Goal: Task Accomplishment & Management: Manage account settings

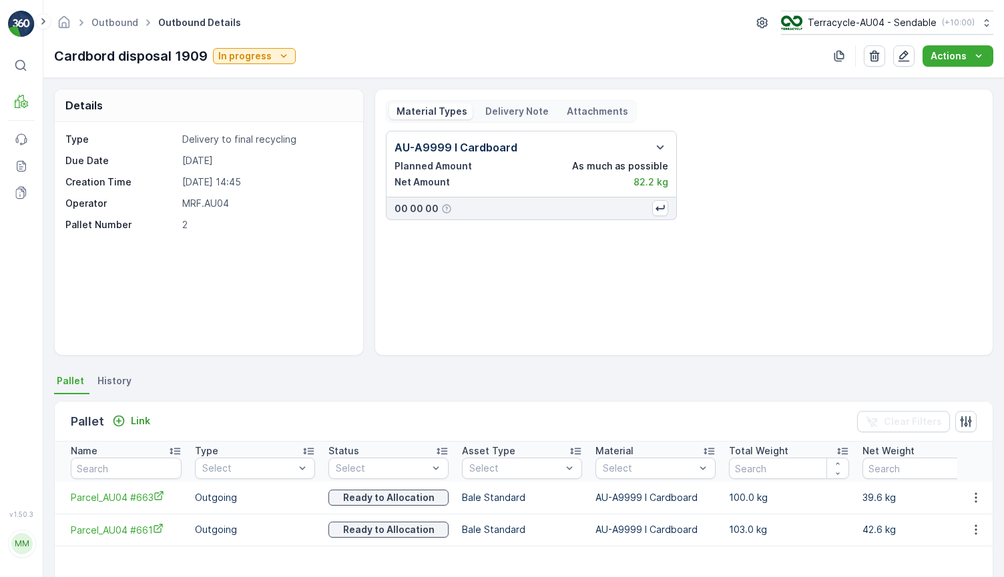
click at [757, 198] on div "AU-A9999 I Cardboard Planned Amount As much as possible Net Amount 82.2 kg 00 0…" at bounding box center [684, 175] width 596 height 89
click at [246, 64] on div "Cardbord disposal 1909 In progress" at bounding box center [175, 56] width 242 height 20
click at [248, 57] on p "In progress" at bounding box center [244, 55] width 53 height 13
click at [244, 115] on span "Completed" at bounding box center [247, 113] width 50 height 13
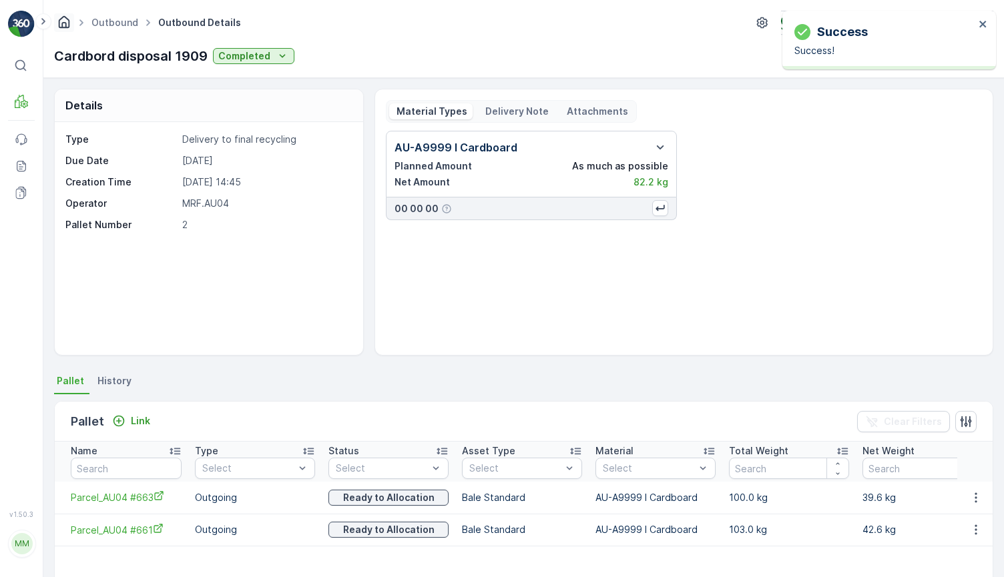
click at [67, 25] on icon "Homepage" at bounding box center [64, 22] width 15 height 15
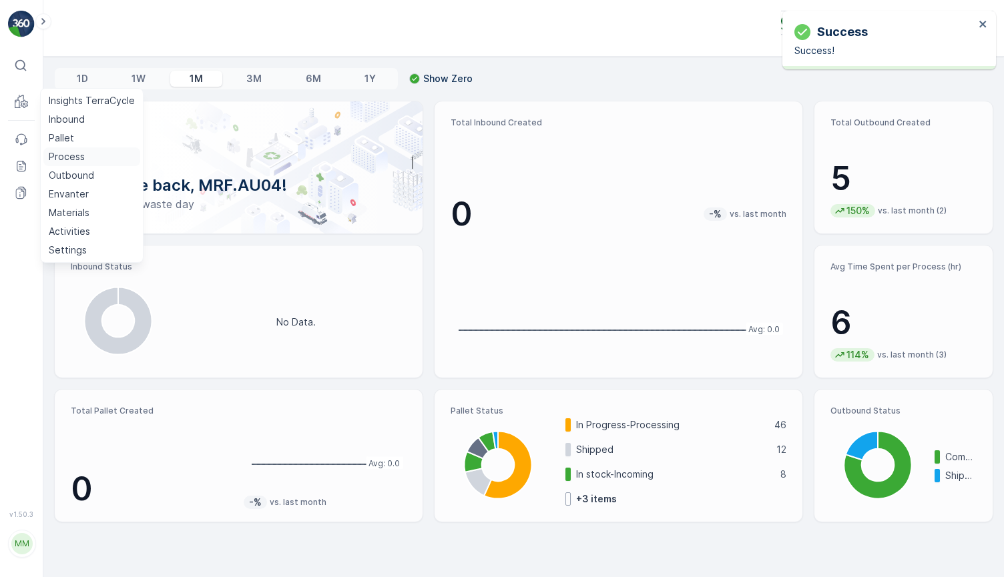
click at [61, 153] on p "Process" at bounding box center [67, 156] width 36 height 13
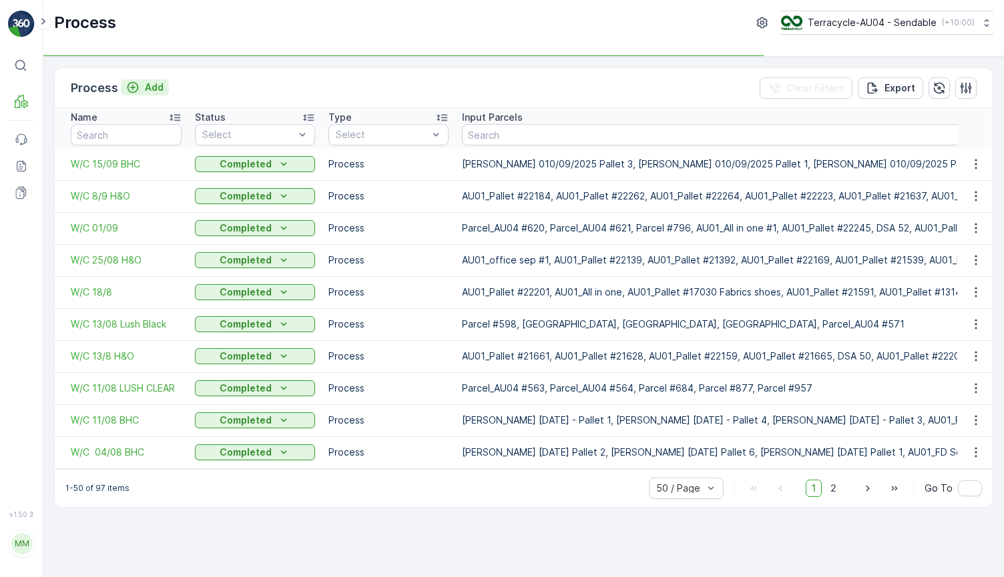
click at [154, 91] on p "Add" at bounding box center [154, 87] width 19 height 13
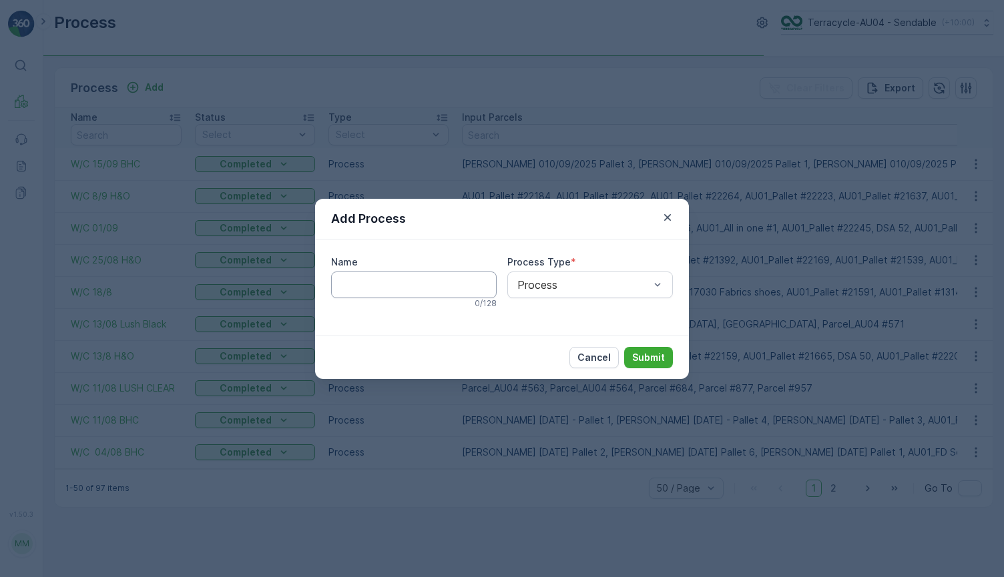
click at [363, 292] on input "Name" at bounding box center [414, 285] width 166 height 27
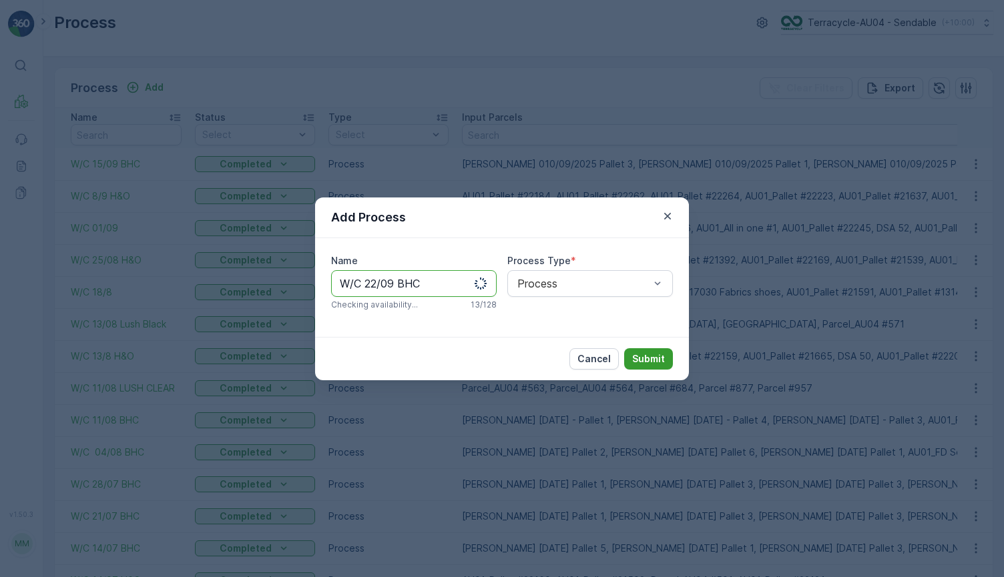
type input "W/C 22/09 BHC"
click at [647, 356] on p "Submit" at bounding box center [648, 358] width 33 height 13
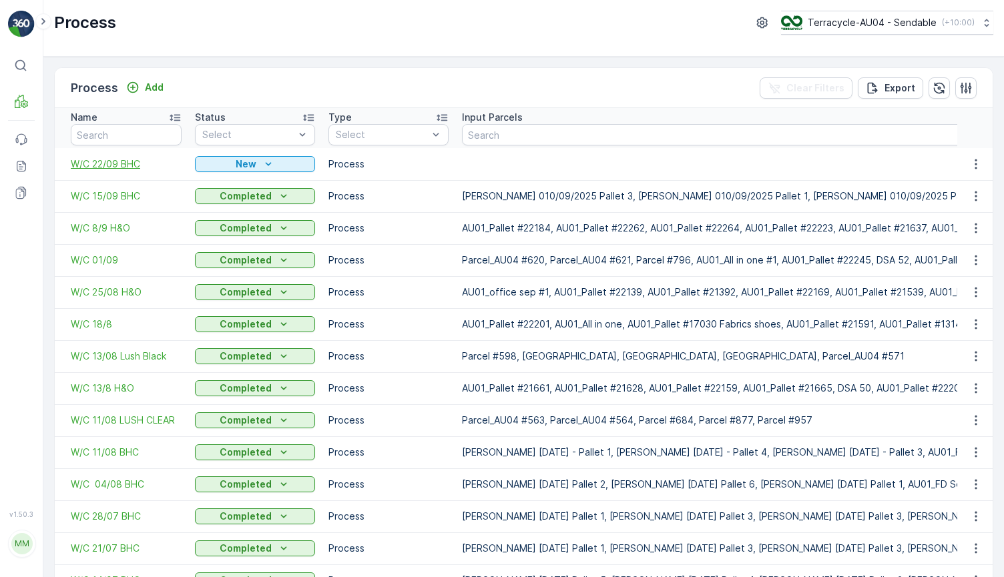
click at [117, 168] on span "W/C 22/09 BHC" at bounding box center [126, 163] width 111 height 13
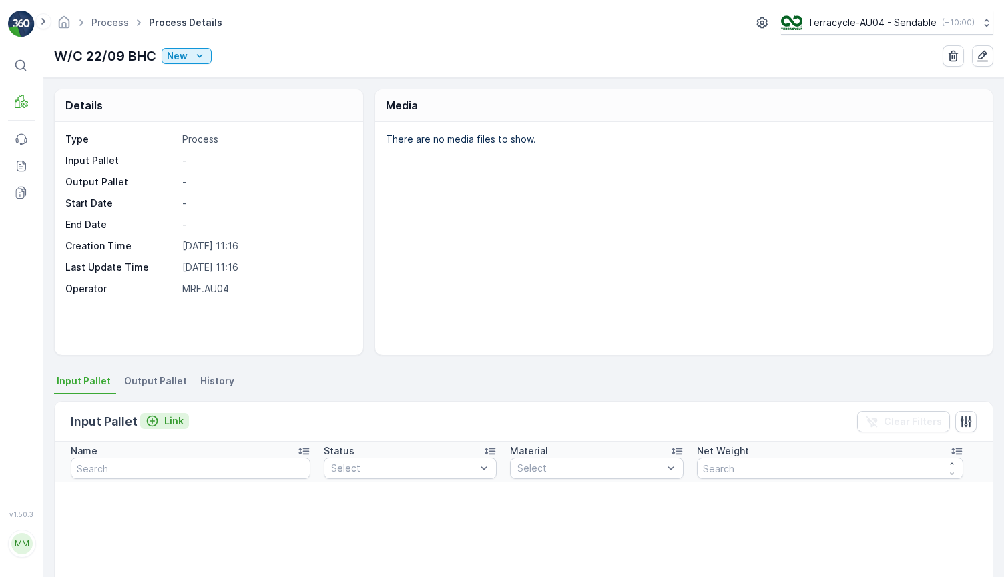
click at [166, 422] on p "Link" at bounding box center [173, 420] width 19 height 13
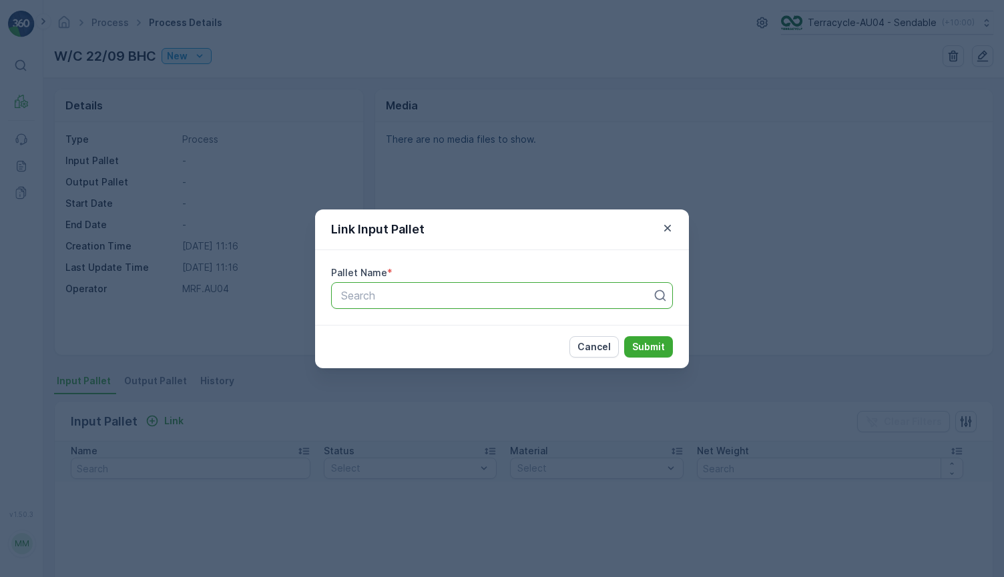
click at [380, 290] on div at bounding box center [497, 296] width 314 height 12
type input "f"
type input "[PERSON_NAME]"
drag, startPoint x: 445, startPoint y: 292, endPoint x: 324, endPoint y: 285, distance: 121.7
click at [324, 285] on div "Pallet Name * All selected options have been cleared. Search" at bounding box center [502, 287] width 374 height 75
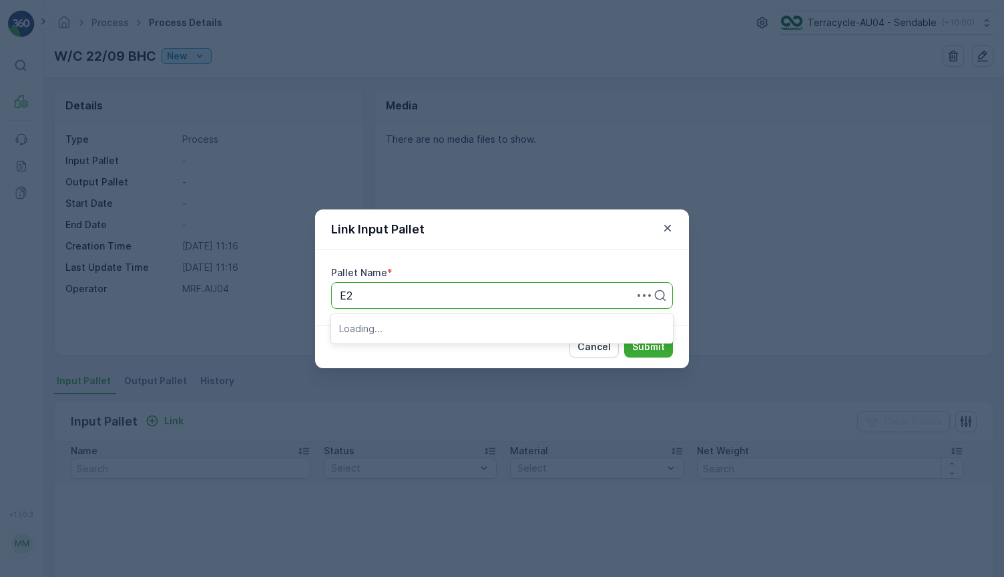
type input "E"
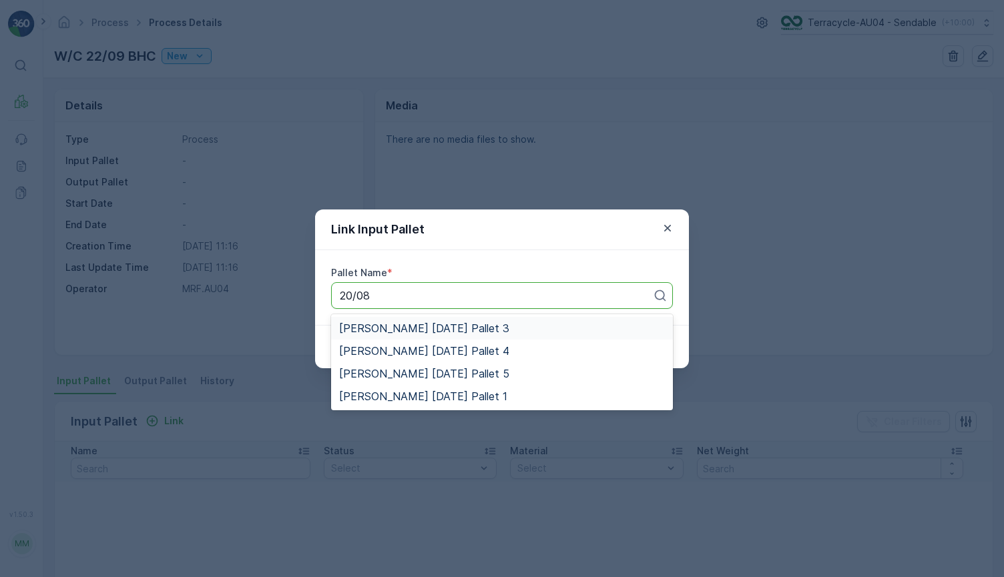
type input "20/08"
click at [324, 285] on div "Pallet Name * All selected options have been cleared. [PERSON_NAME] [DATE] Pall…" at bounding box center [502, 287] width 374 height 75
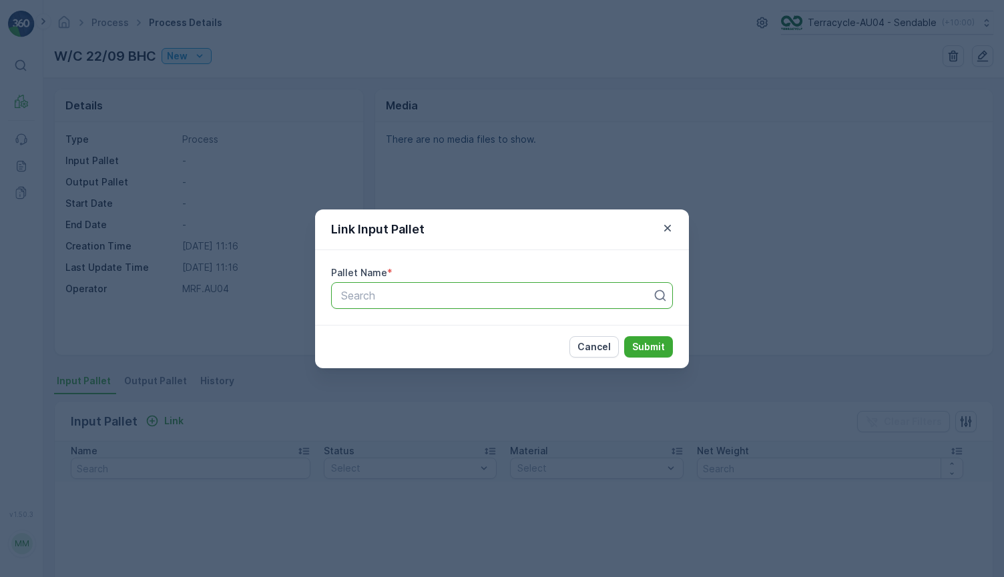
click at [394, 304] on div "Search" at bounding box center [502, 295] width 342 height 27
type input "28/08"
paste input "[PERSON_NAME] [DATE] Pallet 1"
type input "[PERSON_NAME] [DATE] Pallet 1"
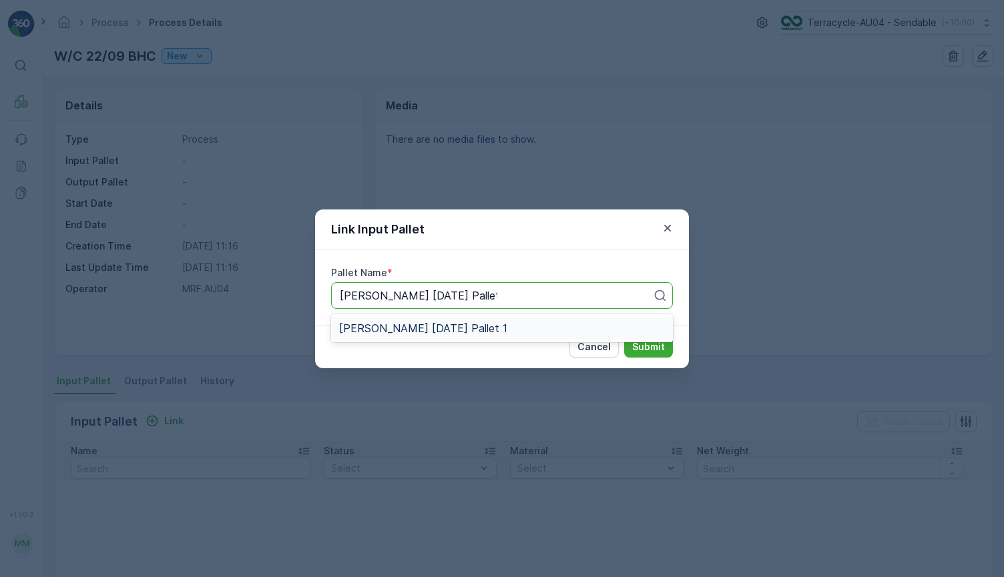
click at [506, 326] on div "[PERSON_NAME] [DATE] Pallet 1" at bounding box center [502, 328] width 326 height 12
click at [642, 361] on div "Cancel Submit" at bounding box center [502, 346] width 374 height 43
click at [649, 350] on p "Submit" at bounding box center [648, 346] width 33 height 13
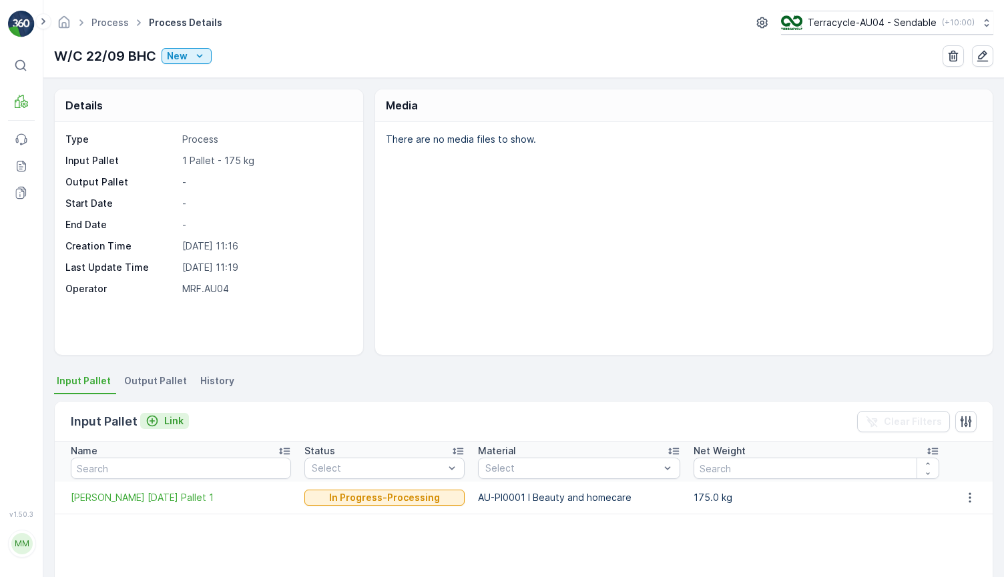
click at [178, 420] on p "Link" at bounding box center [173, 420] width 19 height 13
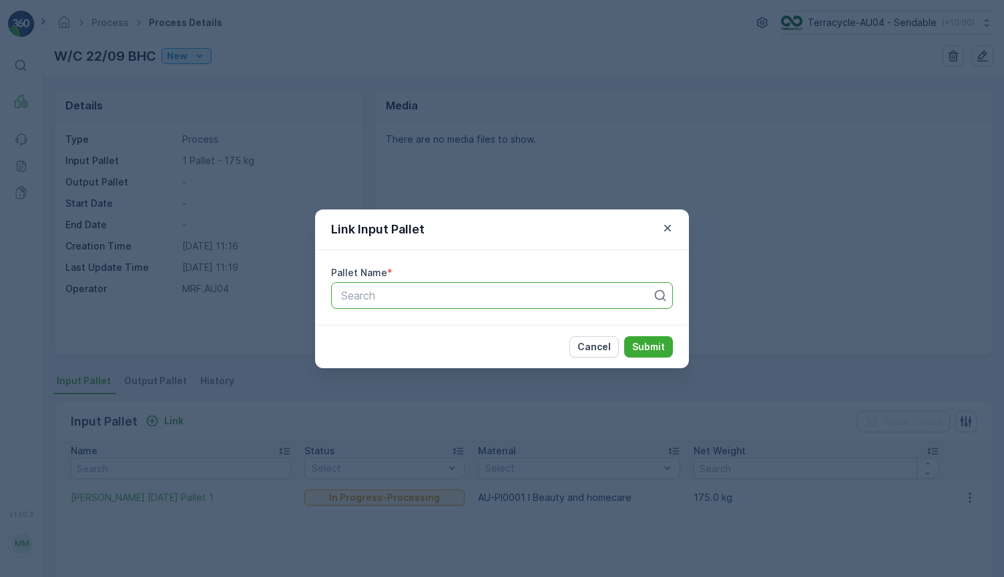
paste input "[PERSON_NAME] [DATE] Pallet 2"
type input "[PERSON_NAME] [DATE] Pallet 2"
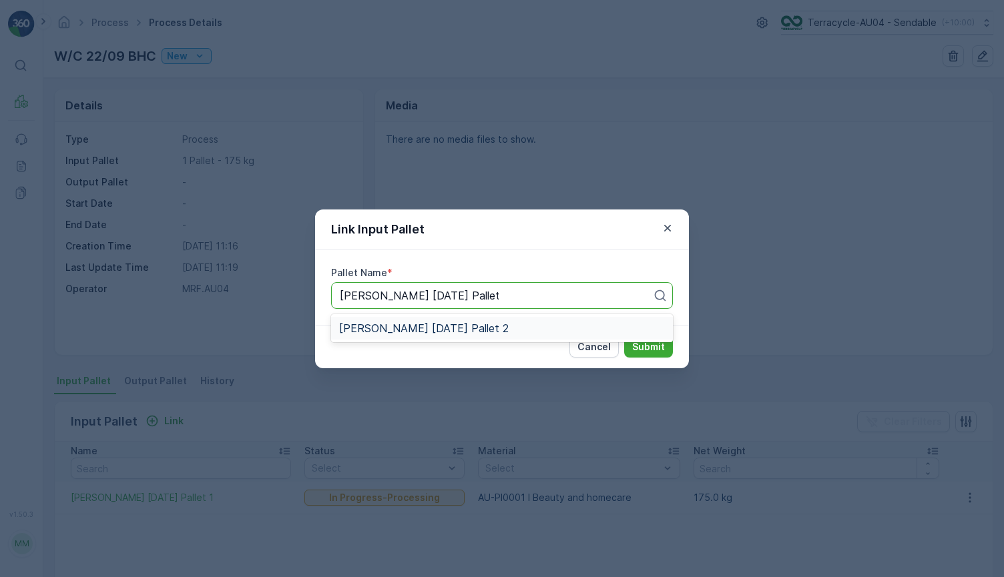
click at [448, 316] on div "[PERSON_NAME] [DATE] Pallet 2" at bounding box center [502, 328] width 342 height 28
click at [450, 319] on div "[PERSON_NAME] [DATE] Pallet 2" at bounding box center [502, 328] width 342 height 23
click at [633, 345] on p "Submit" at bounding box center [648, 346] width 33 height 13
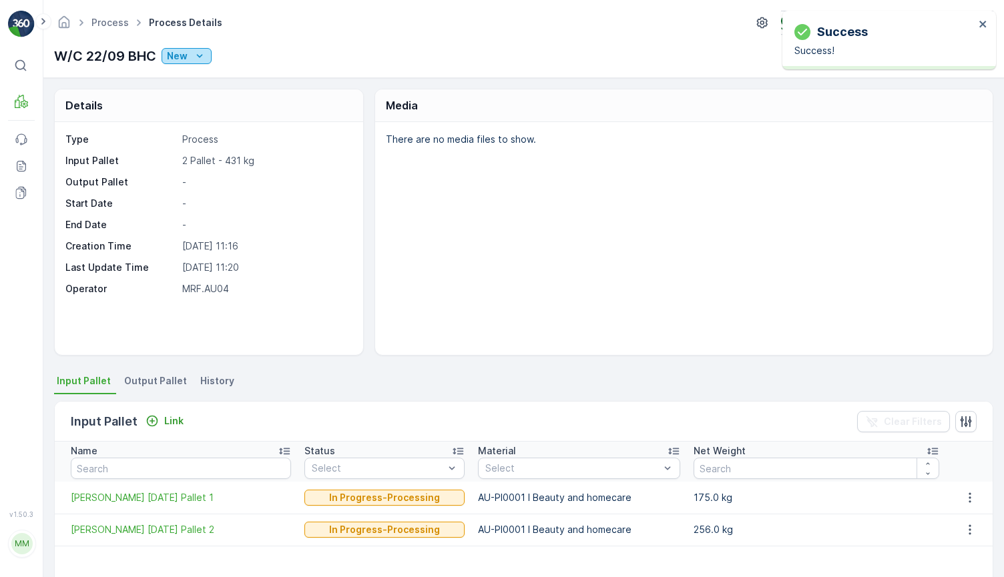
click at [181, 53] on p "New" at bounding box center [177, 55] width 21 height 13
click at [186, 91] on span "Ready" at bounding box center [184, 94] width 29 height 13
click at [191, 56] on div "New" at bounding box center [186, 55] width 39 height 13
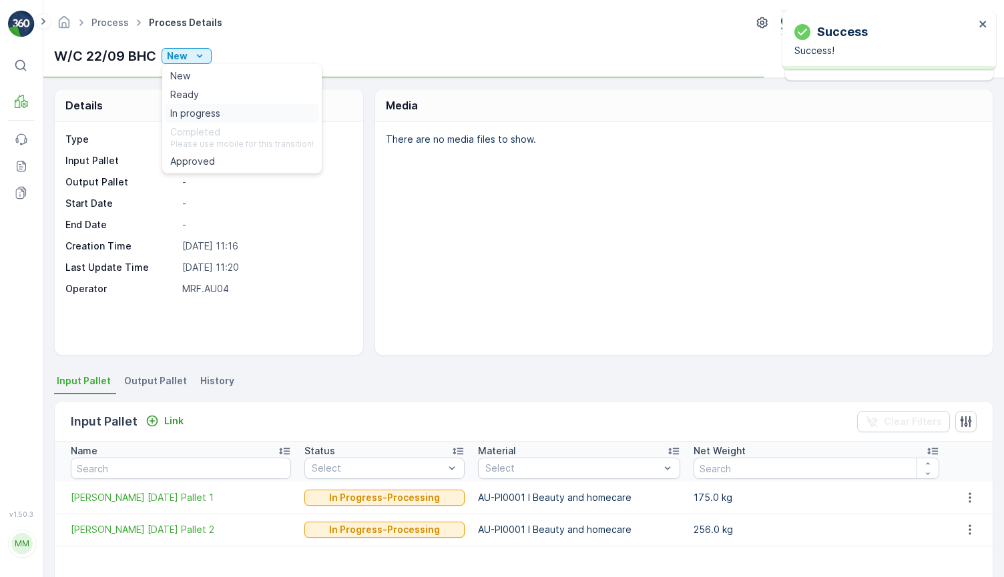
click at [200, 115] on span "In progress" at bounding box center [195, 113] width 50 height 13
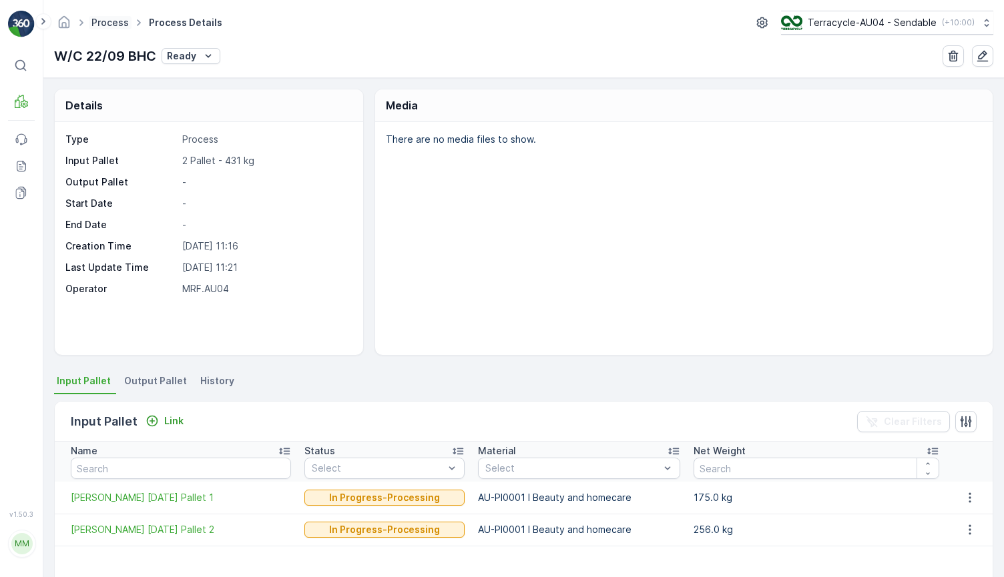
click at [111, 19] on link "Process" at bounding box center [109, 22] width 37 height 11
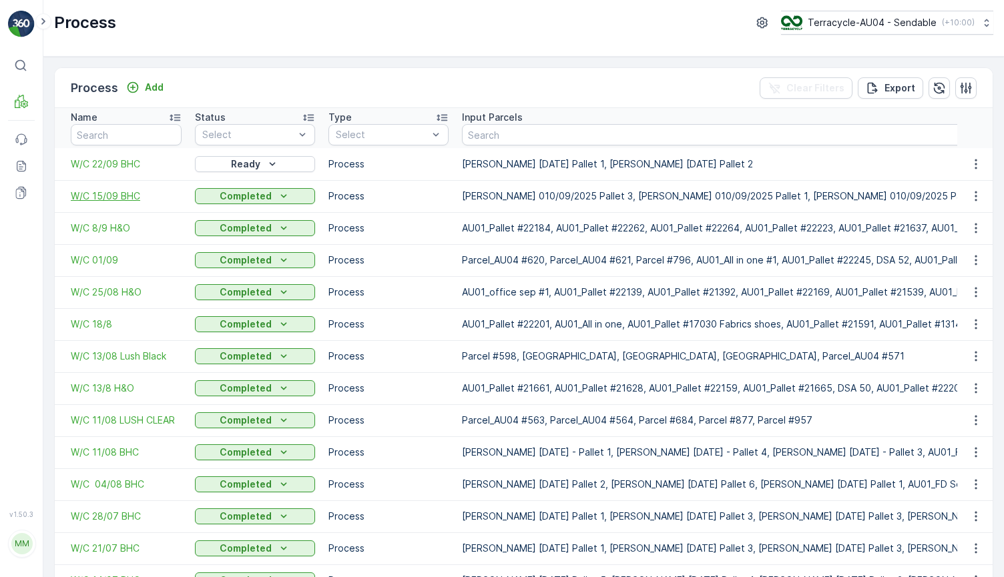
click at [88, 190] on span "W/C 15/09 BHC" at bounding box center [126, 196] width 111 height 13
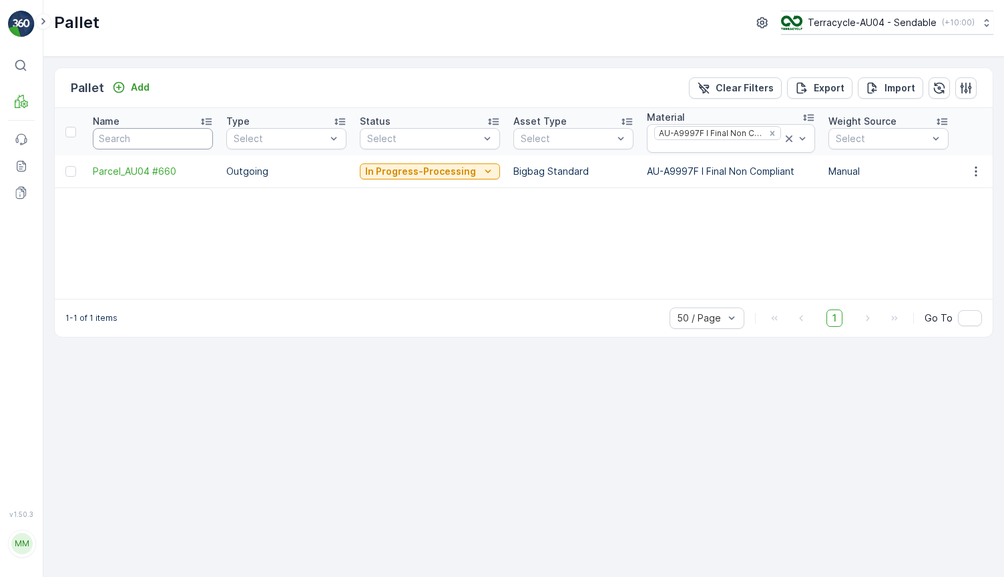
click at [164, 130] on input "text" at bounding box center [153, 138] width 120 height 21
type input "20/08"
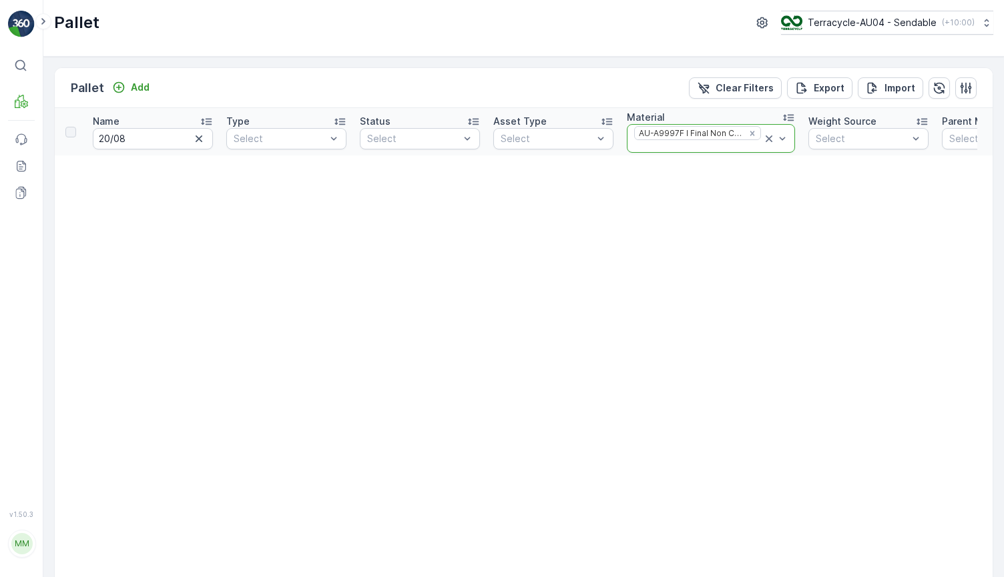
click at [763, 137] on icon at bounding box center [768, 138] width 13 height 13
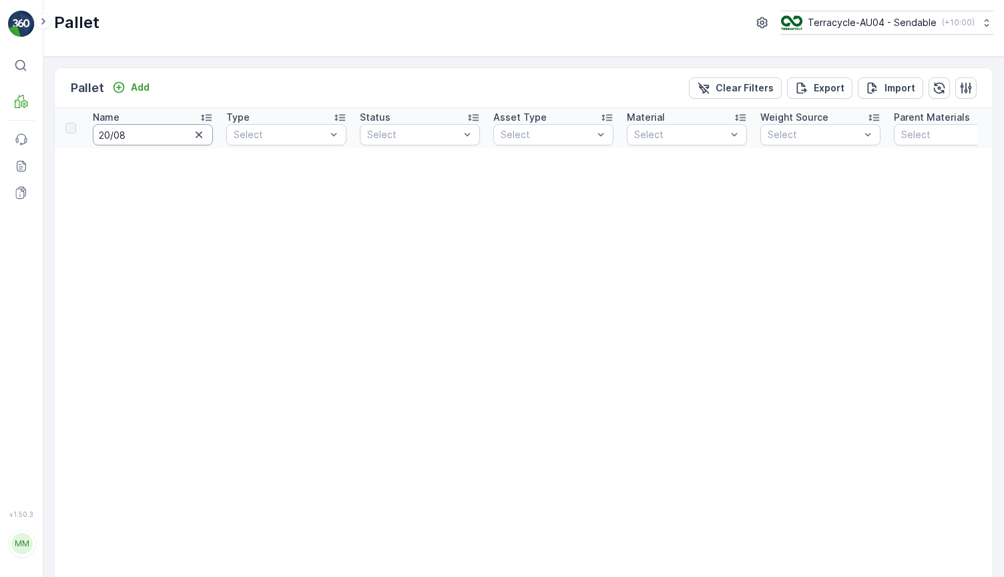
click at [144, 129] on input "20/08" at bounding box center [153, 134] width 120 height 21
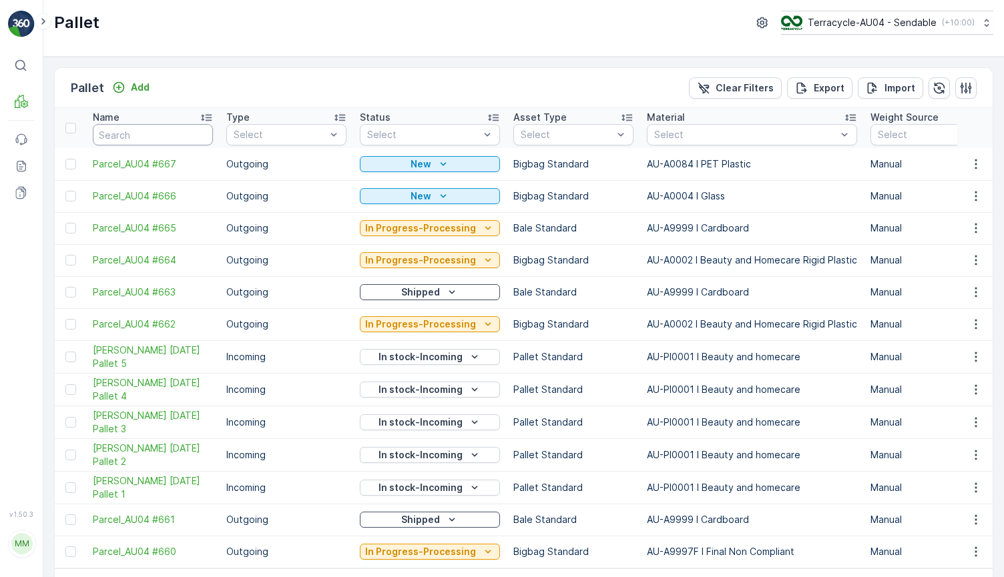
click at [153, 133] on input "text" at bounding box center [153, 134] width 120 height 21
type input "20/08"
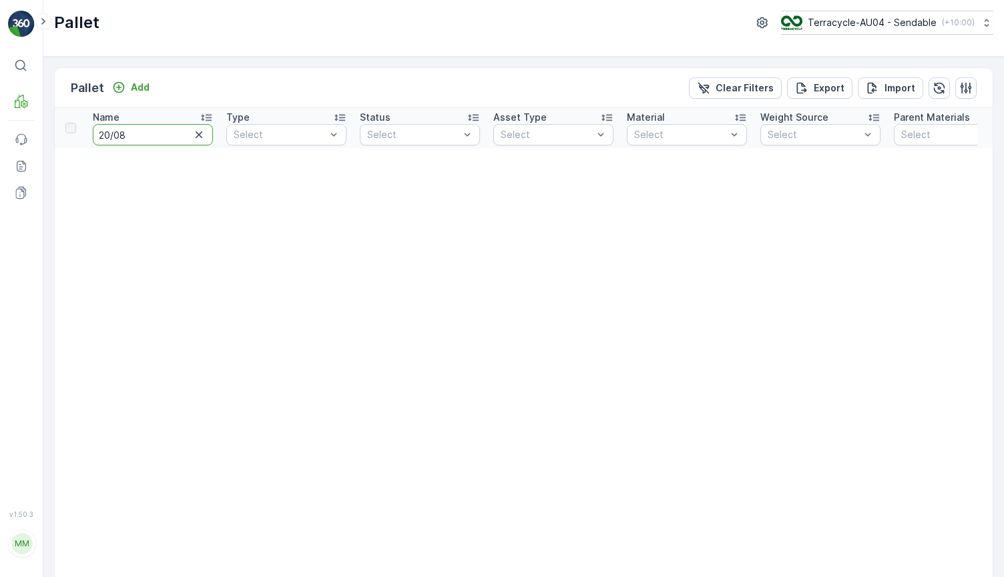
drag, startPoint x: 161, startPoint y: 135, endPoint x: 56, endPoint y: 134, distance: 105.4
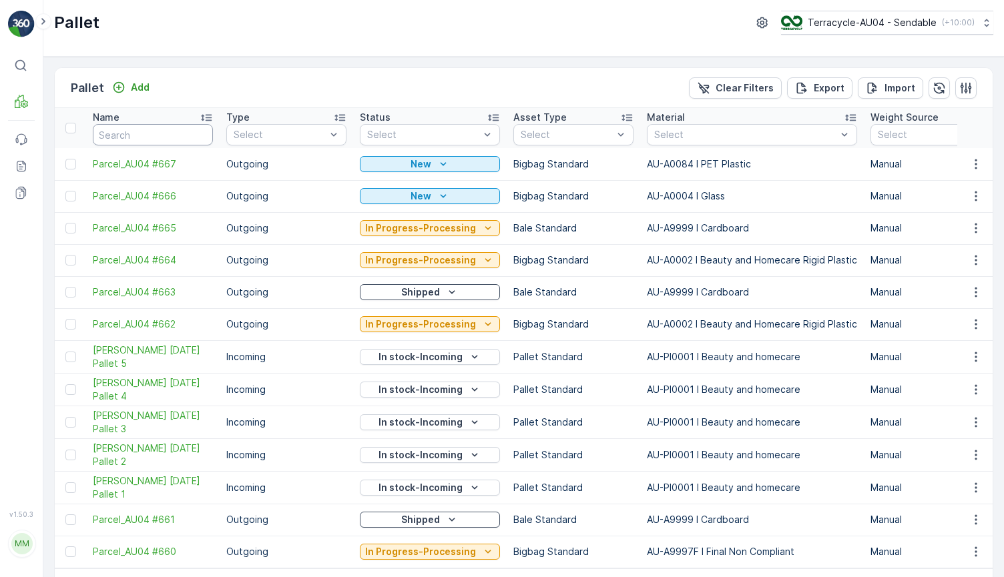
click at [134, 141] on input "text" at bounding box center [153, 134] width 120 height 21
type input "28/08"
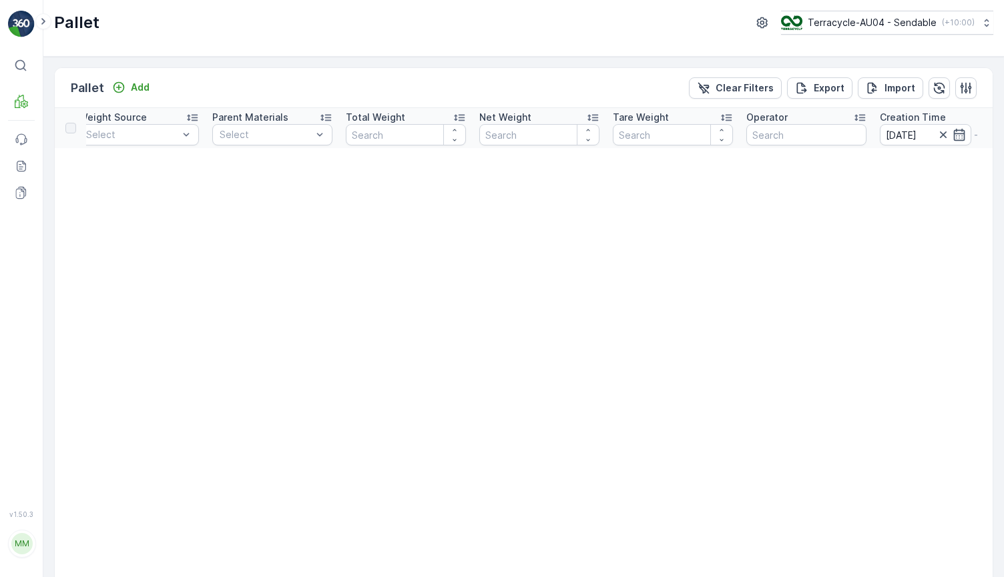
scroll to position [0, 804]
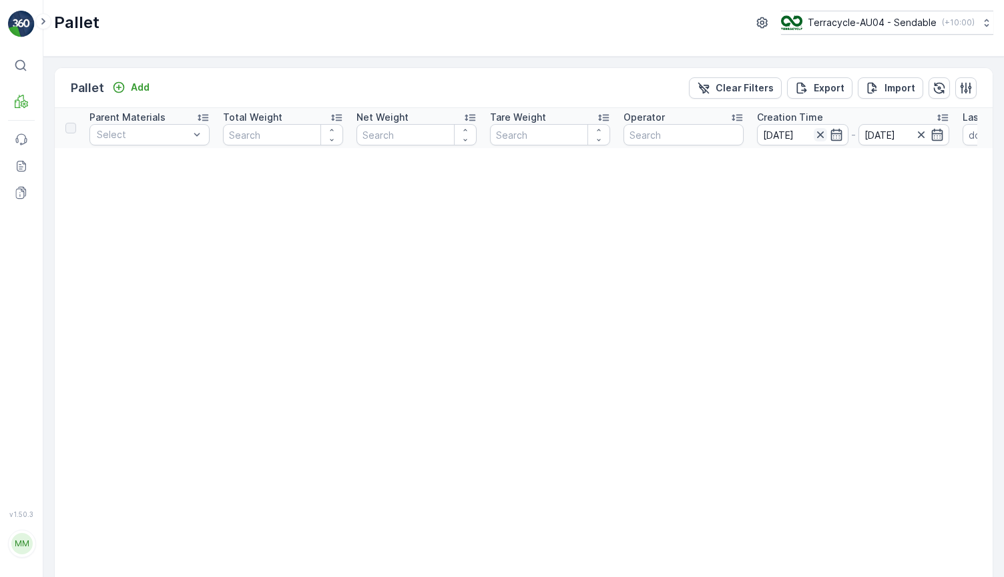
click at [819, 139] on icon "button" at bounding box center [819, 134] width 13 height 13
click at [918, 133] on input at bounding box center [903, 134] width 91 height 21
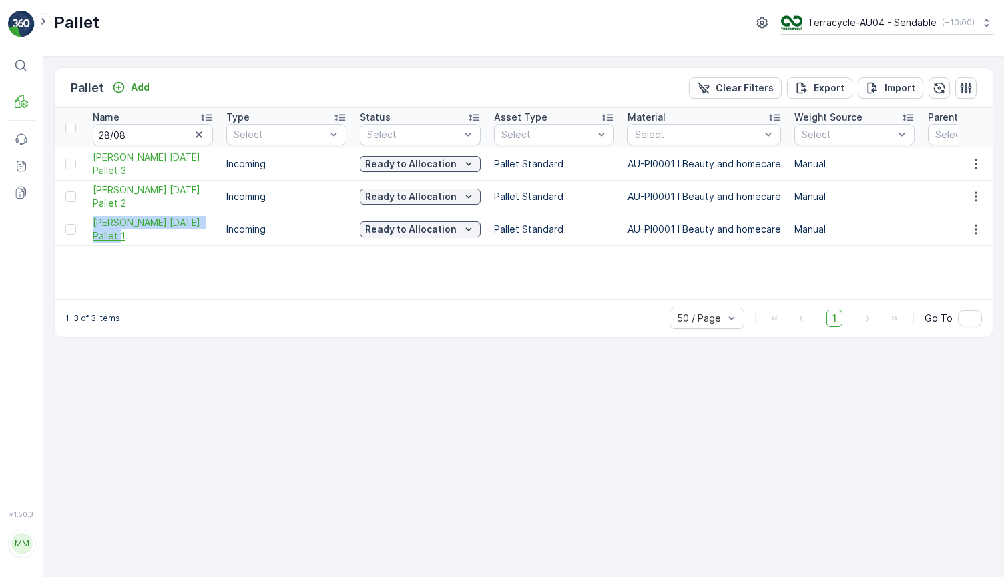
drag, startPoint x: 87, startPoint y: 218, endPoint x: 155, endPoint y: 237, distance: 70.6
click at [155, 237] on td "[PERSON_NAME] [DATE] Pallet 1" at bounding box center [152, 230] width 133 height 33
copy span "[PERSON_NAME] [DATE] Pallet 1"
click at [430, 240] on td "Ready to Allocation" at bounding box center [420, 230] width 134 height 33
click at [431, 233] on p "Ready to Allocation" at bounding box center [410, 229] width 91 height 13
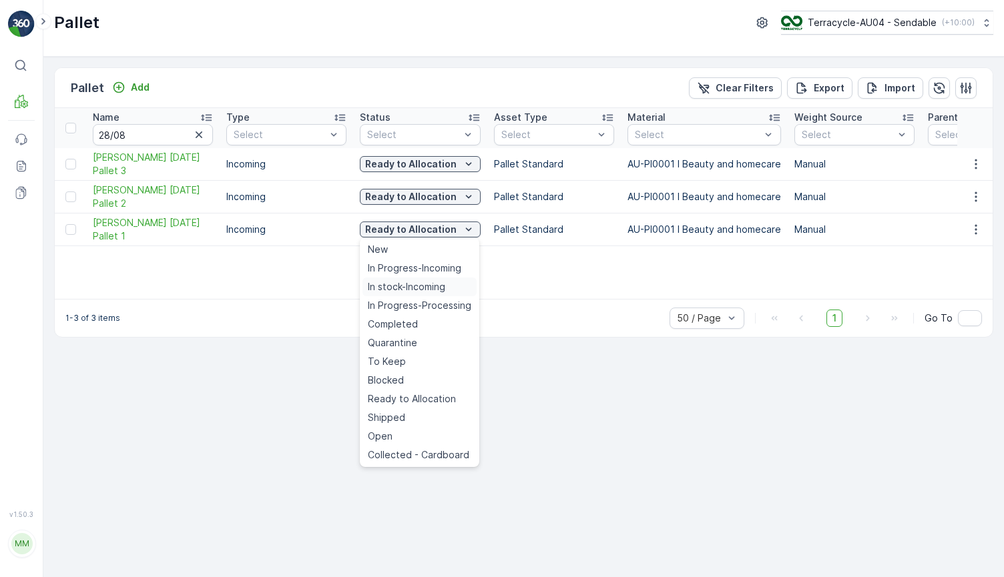
click at [412, 286] on span "In stock-Incoming" at bounding box center [406, 286] width 77 height 13
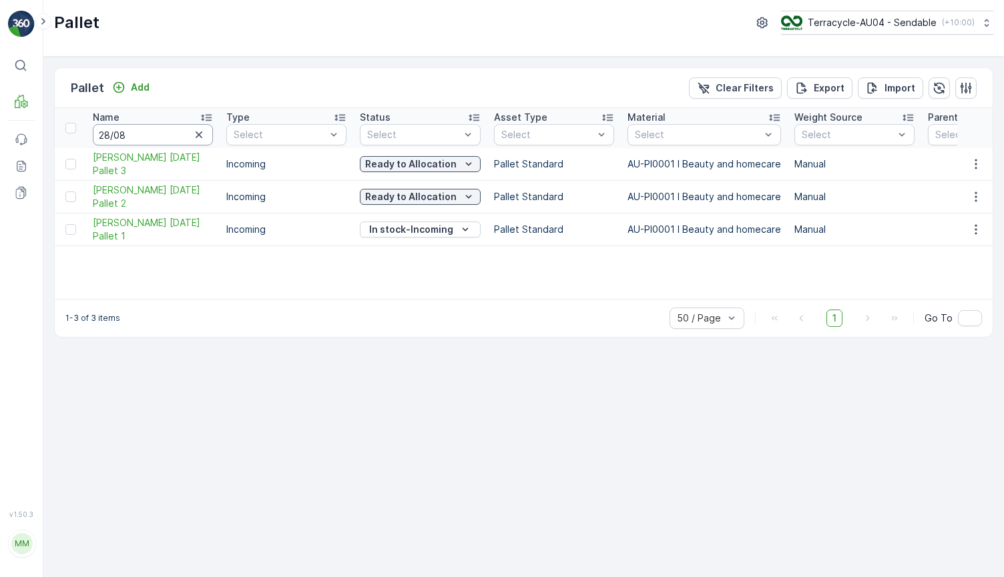
click at [129, 133] on input "28/08" at bounding box center [153, 134] width 120 height 21
type input "20/08"
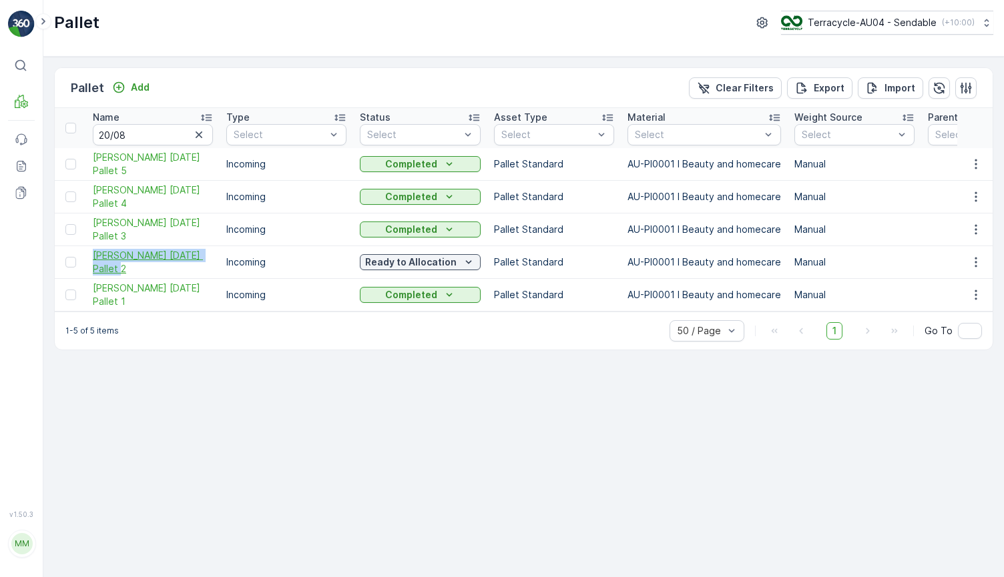
drag, startPoint x: 87, startPoint y: 254, endPoint x: 159, endPoint y: 268, distance: 72.8
click at [159, 268] on td "[PERSON_NAME] [DATE] Pallet 2" at bounding box center [152, 262] width 133 height 33
copy span "[PERSON_NAME] [DATE] Pallet 2"
click at [399, 260] on p "Ready to Allocation" at bounding box center [410, 262] width 91 height 13
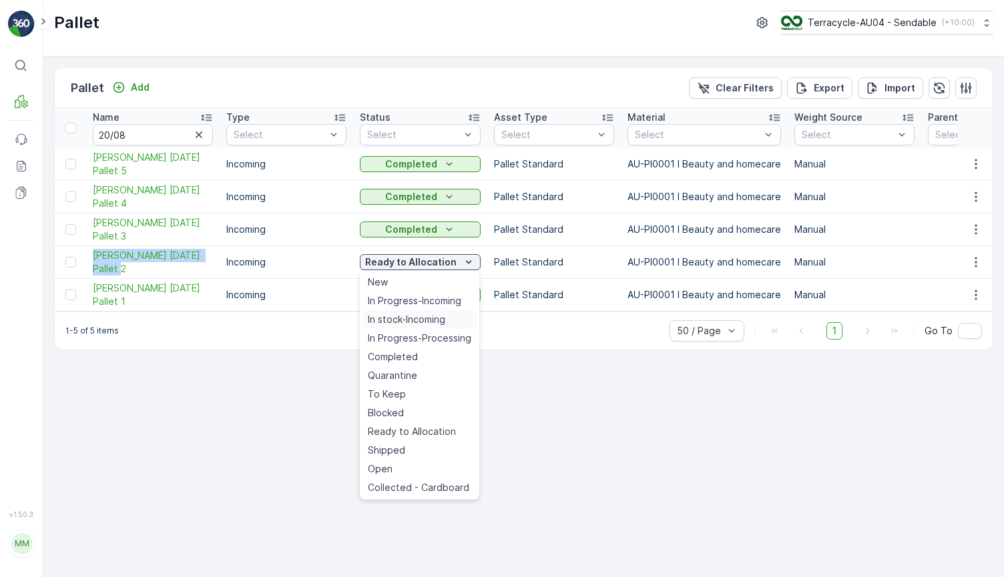
click at [403, 322] on span "In stock-Incoming" at bounding box center [406, 319] width 77 height 13
